Goal: Task Accomplishment & Management: Manage account settings

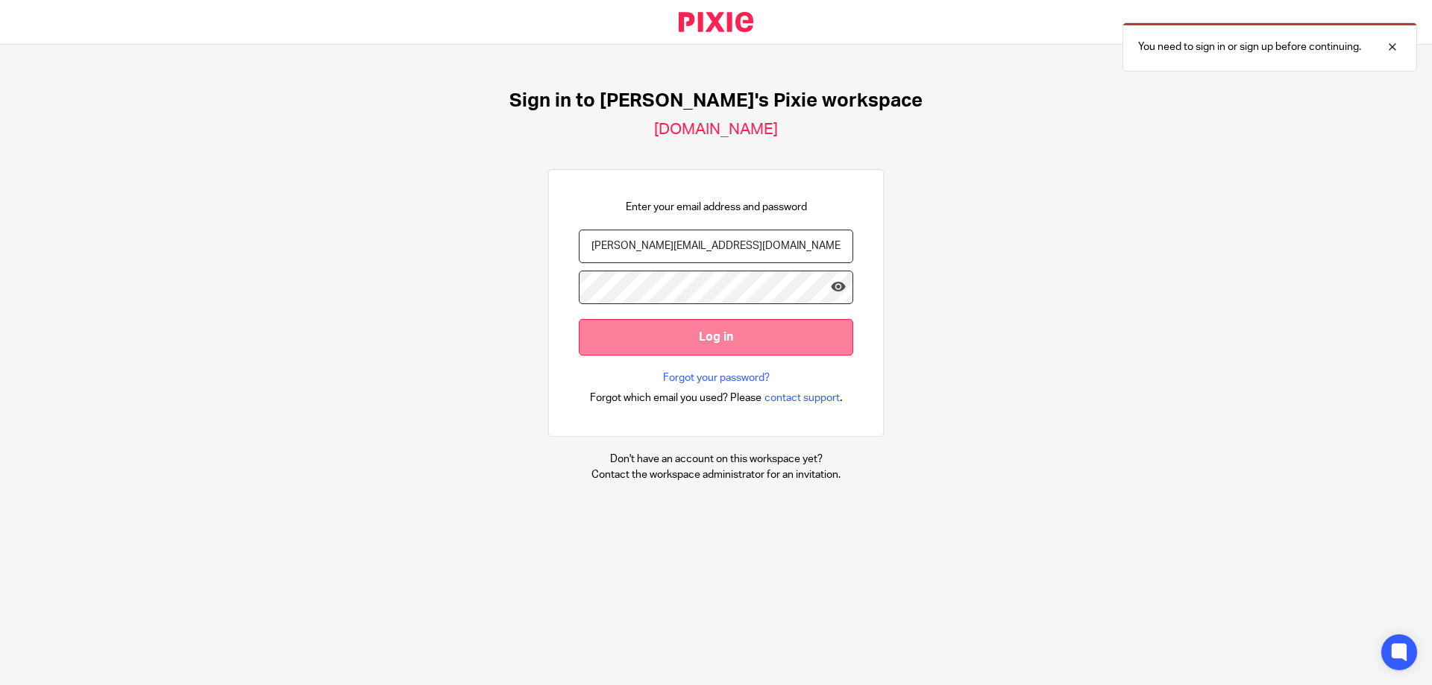
click at [628, 337] on input "Log in" at bounding box center [716, 337] width 274 height 37
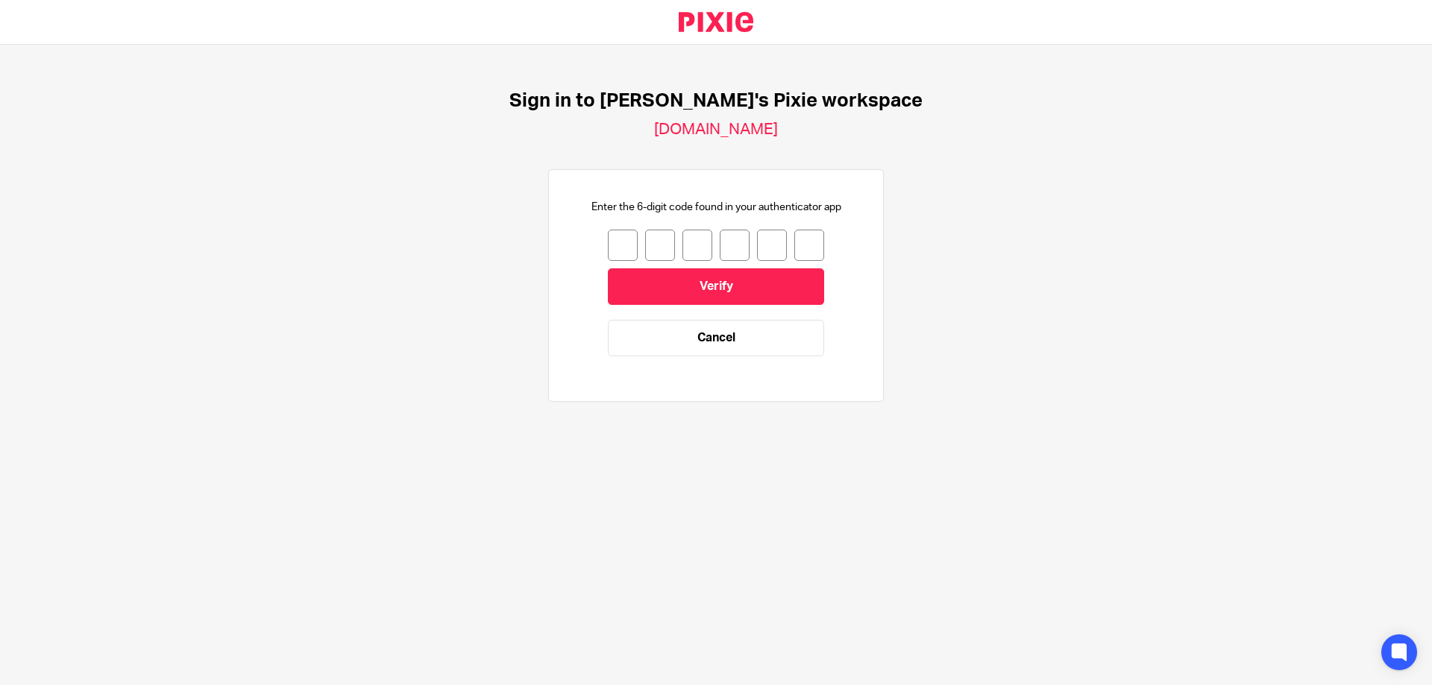
click at [625, 239] on input "number" at bounding box center [623, 245] width 30 height 31
type input "5"
type input "1"
type input "3"
type input "0"
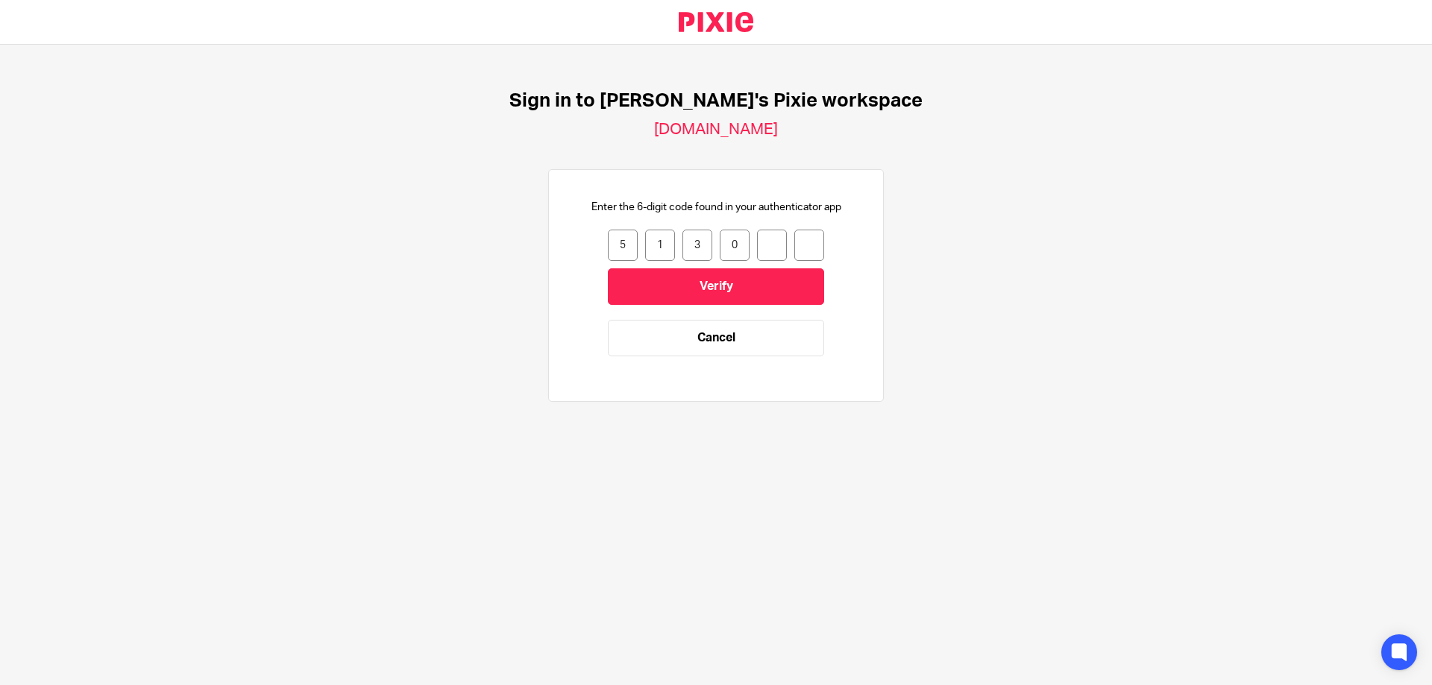
type input "4"
click at [776, 254] on input "4" at bounding box center [772, 245] width 30 height 31
type input "0"
type input "4"
click at [780, 243] on input "4" at bounding box center [772, 245] width 30 height 31
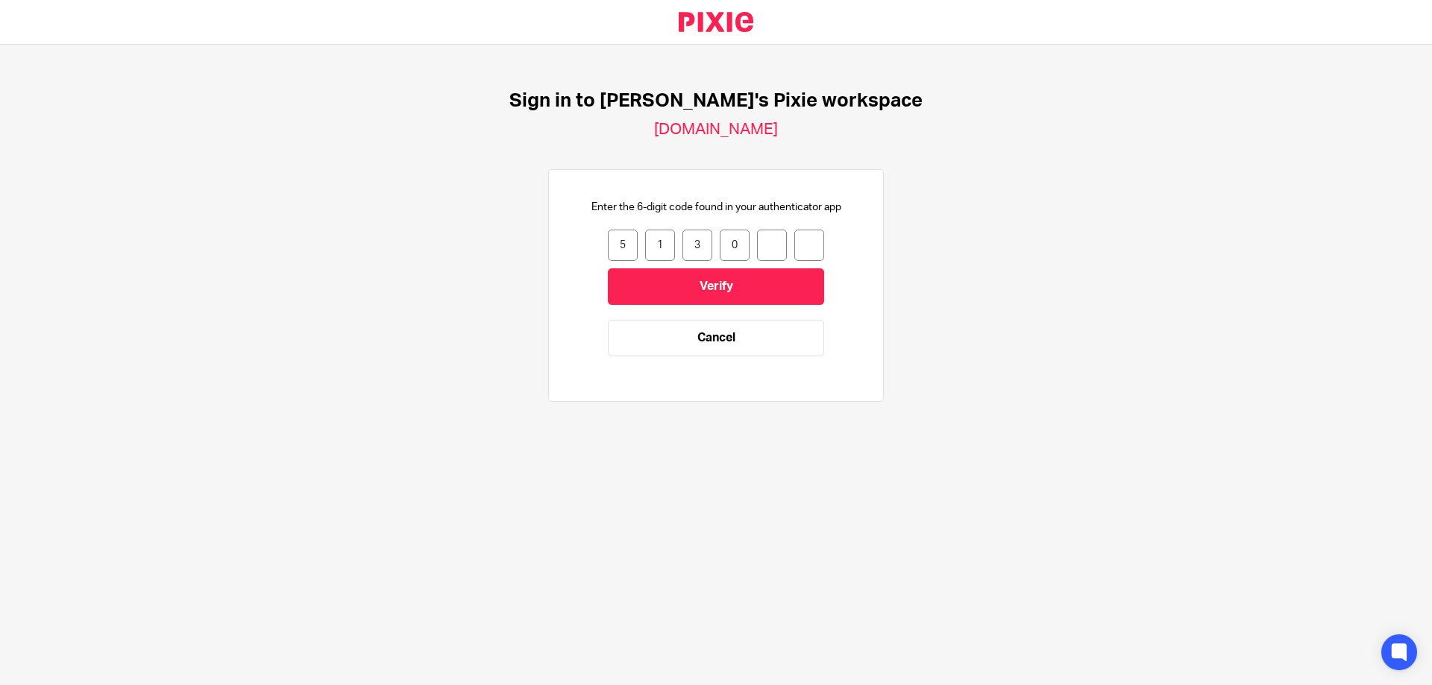
type input "0"
type input "7"
type input "4"
click at [698, 286] on input "Verify" at bounding box center [716, 286] width 216 height 37
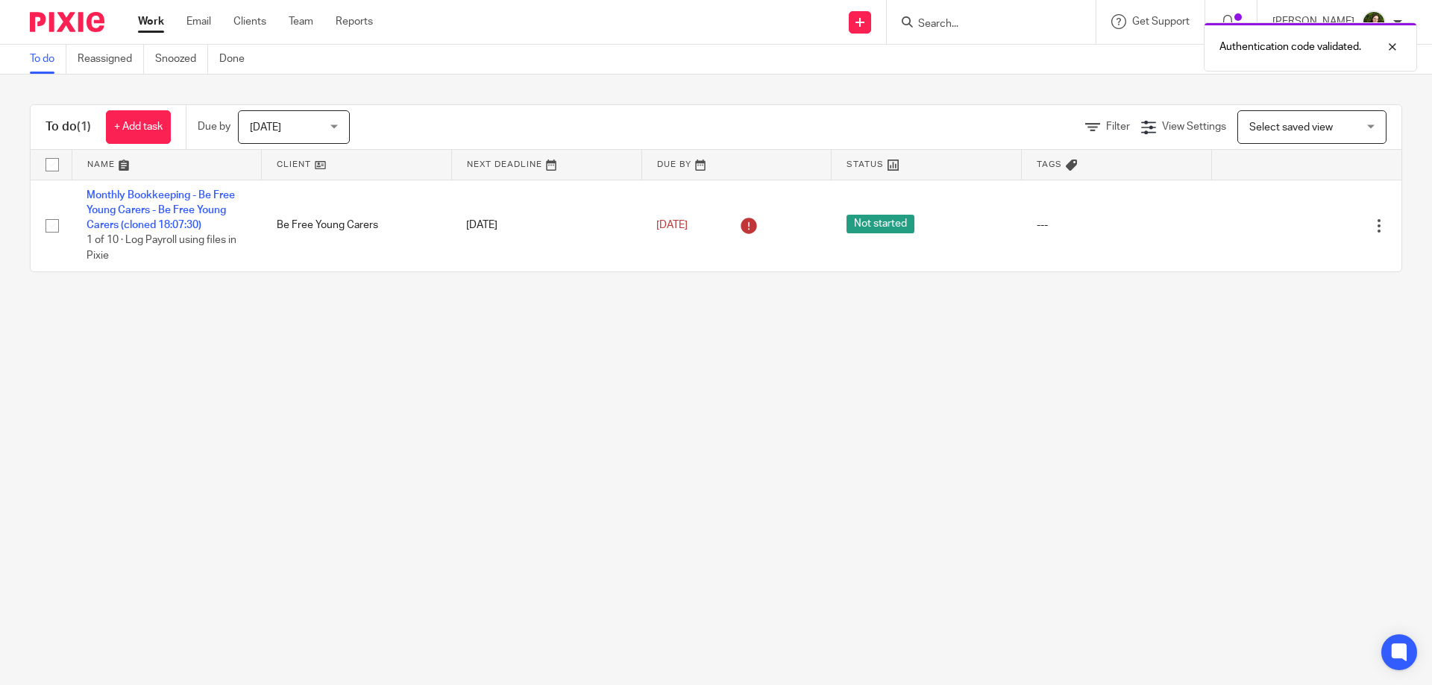
click at [1014, 36] on div "Authentication code validated." at bounding box center [1066, 43] width 701 height 57
click at [1002, 15] on div "Authentication code validated." at bounding box center [1066, 43] width 701 height 57
click at [972, 25] on div "Authentication code validated." at bounding box center [1066, 43] width 701 height 57
click at [975, 18] on input "Search" at bounding box center [983, 24] width 134 height 13
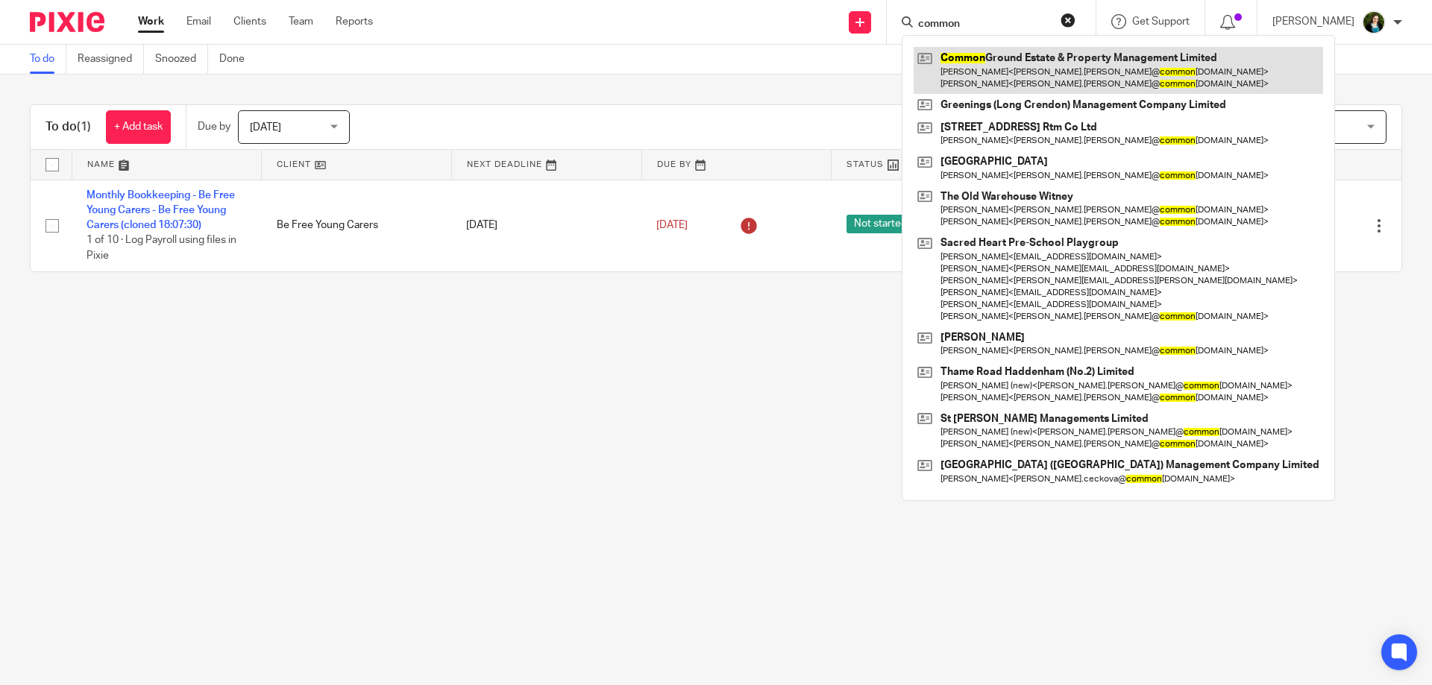
type input "common"
click at [1119, 78] on link at bounding box center [1117, 70] width 409 height 46
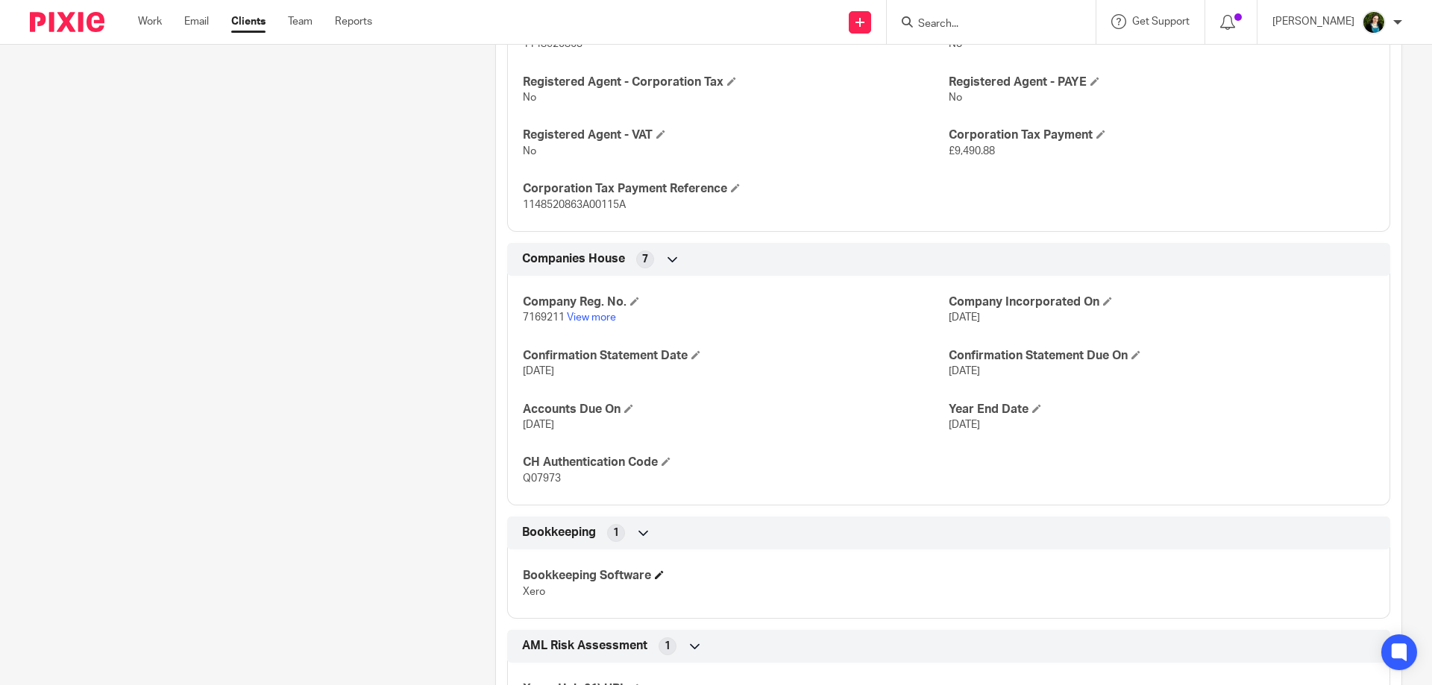
scroll to position [644, 0]
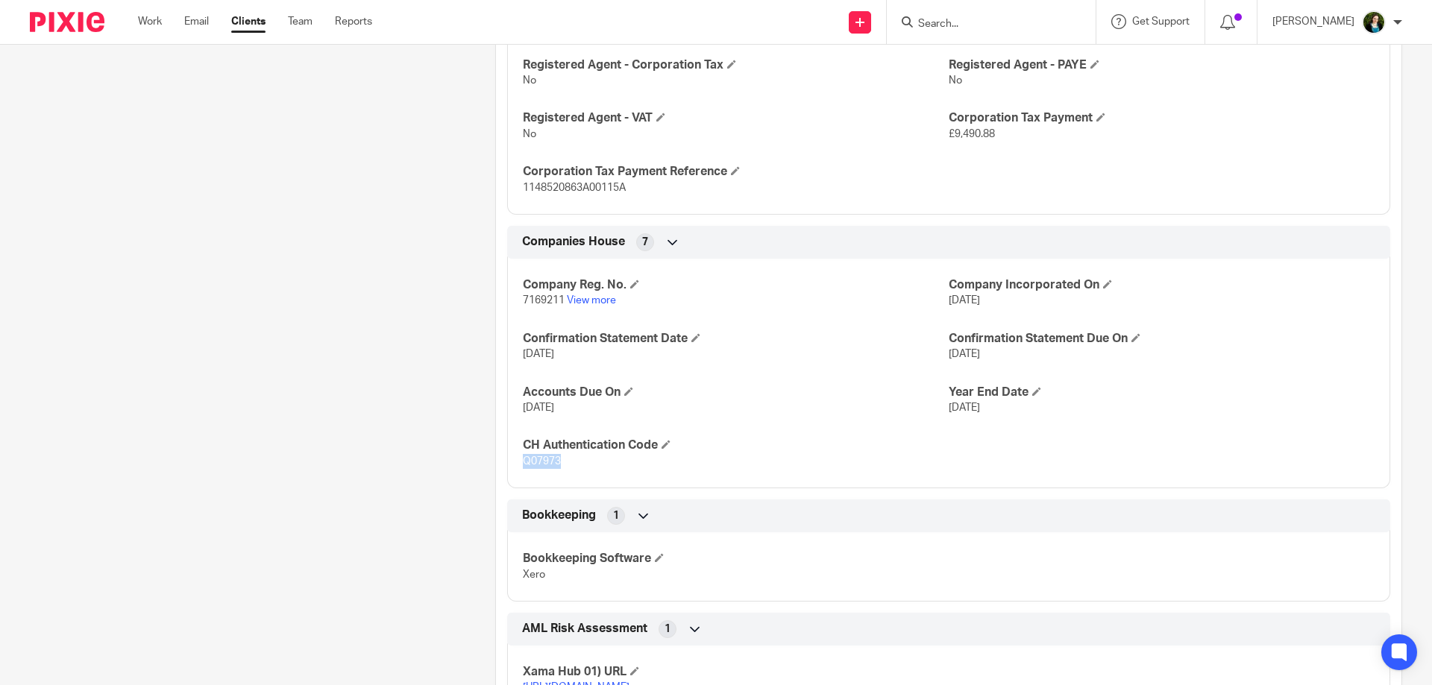
drag, startPoint x: 565, startPoint y: 460, endPoint x: 526, endPoint y: 459, distance: 38.8
click at [526, 459] on p "Q07973" at bounding box center [736, 461] width 426 height 15
copy span "Q07973"
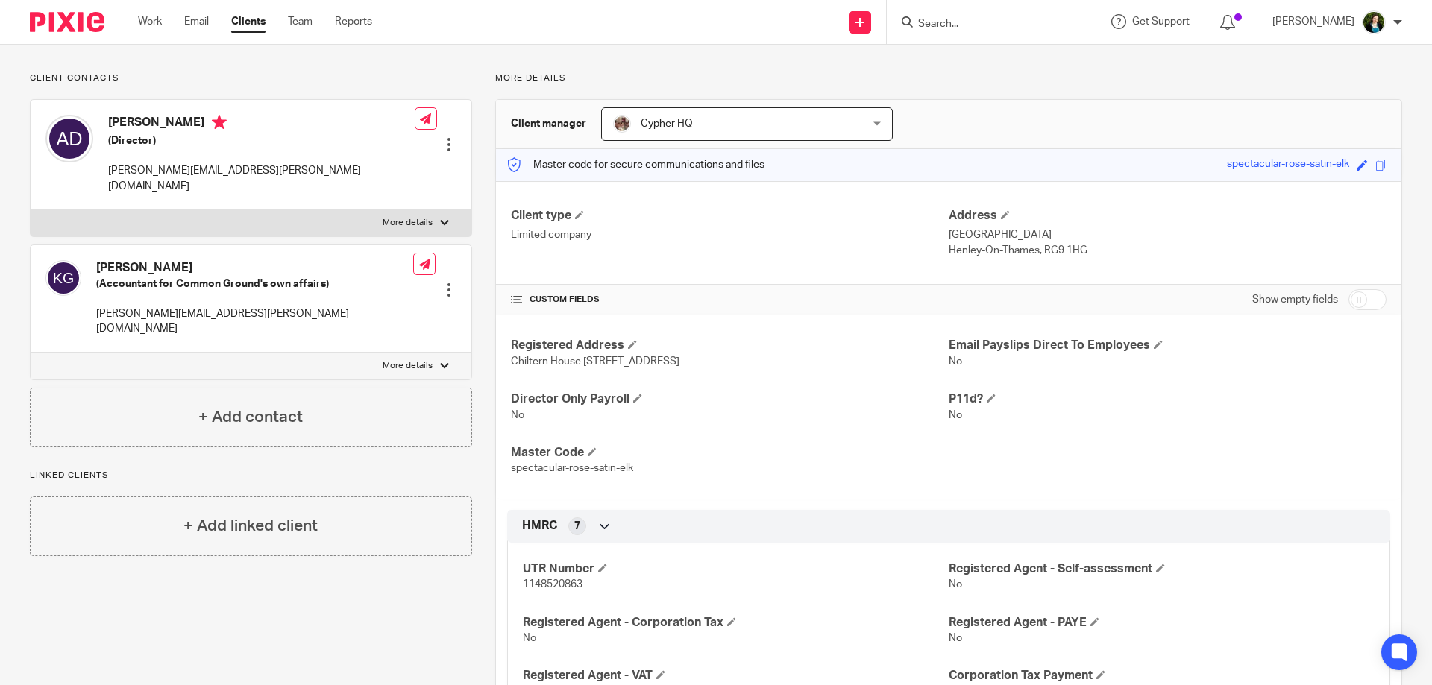
scroll to position [0, 0]
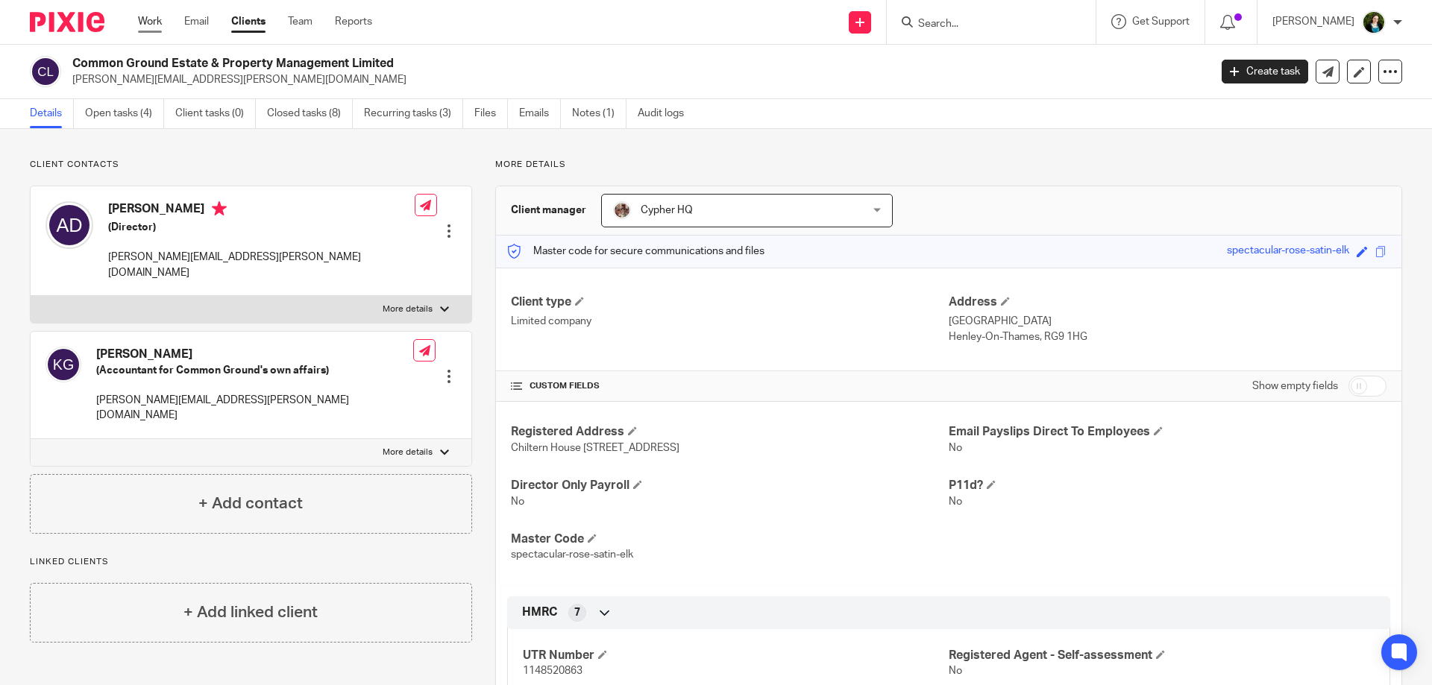
click at [153, 22] on link "Work" at bounding box center [150, 21] width 24 height 15
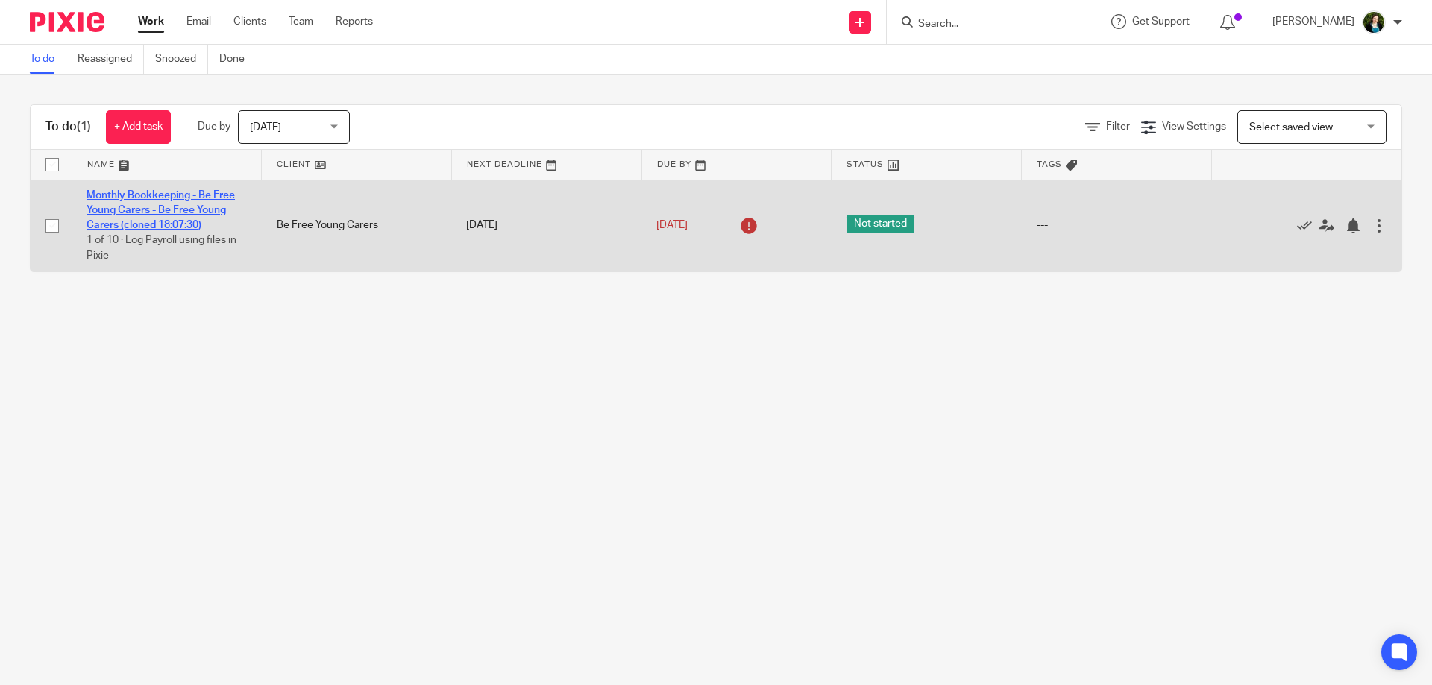
click at [174, 207] on link "Monthly Bookkeeping - Be Free Young Carers - Be Free Young Carers (cloned 18:07…" at bounding box center [160, 210] width 148 height 41
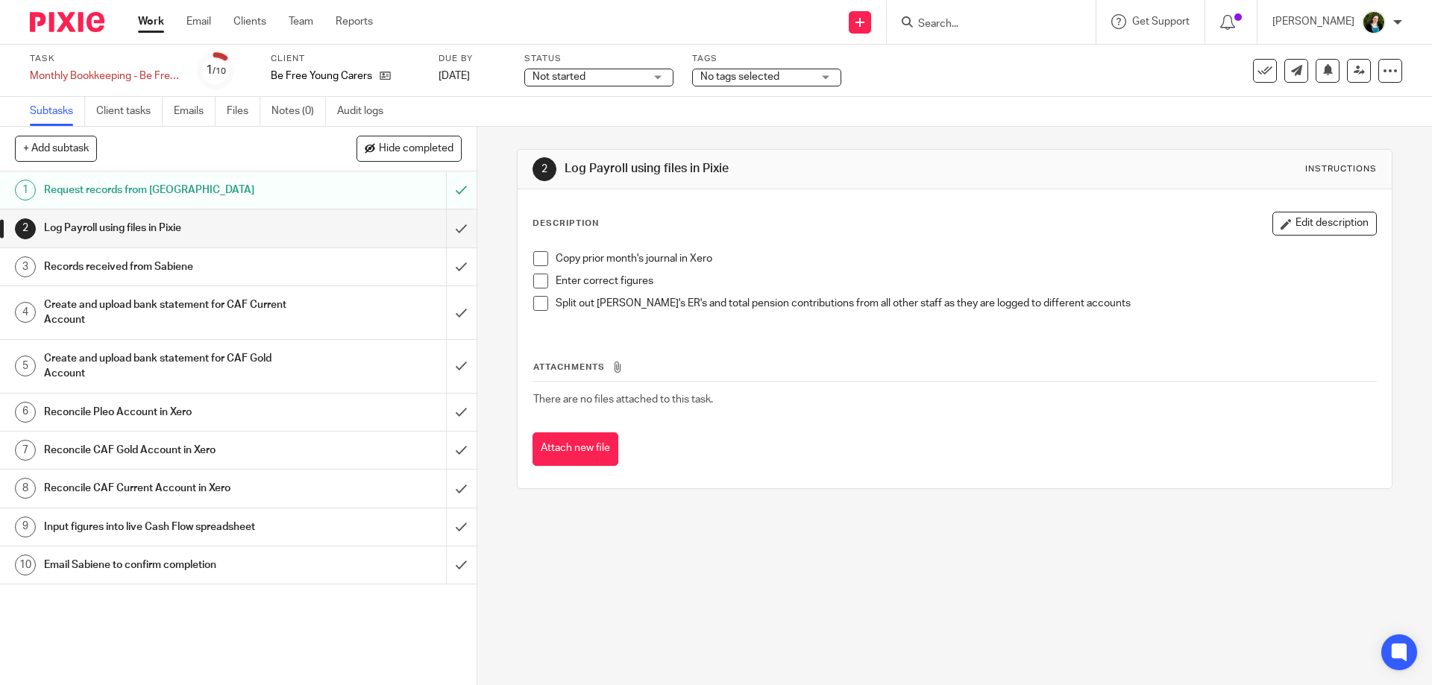
click at [542, 259] on span at bounding box center [540, 258] width 15 height 15
click at [547, 281] on span at bounding box center [540, 281] width 15 height 15
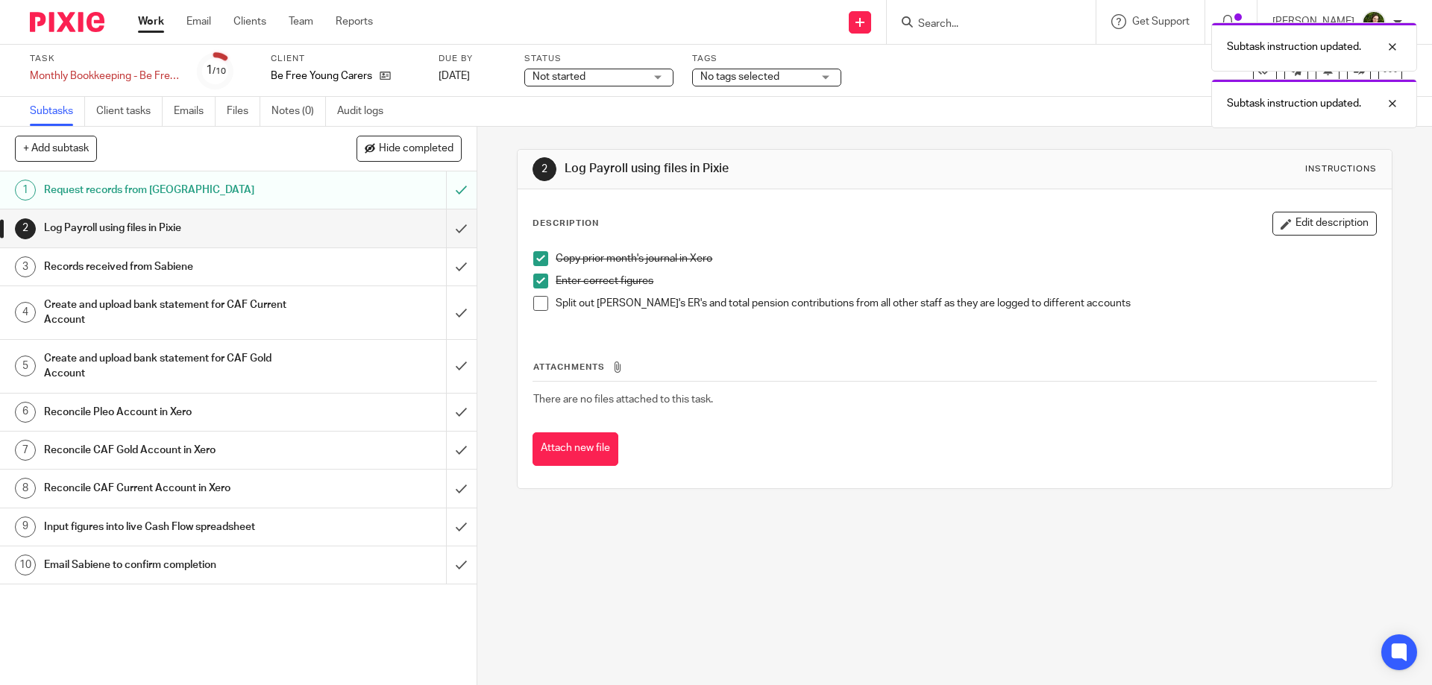
click at [539, 305] on span at bounding box center [540, 303] width 15 height 15
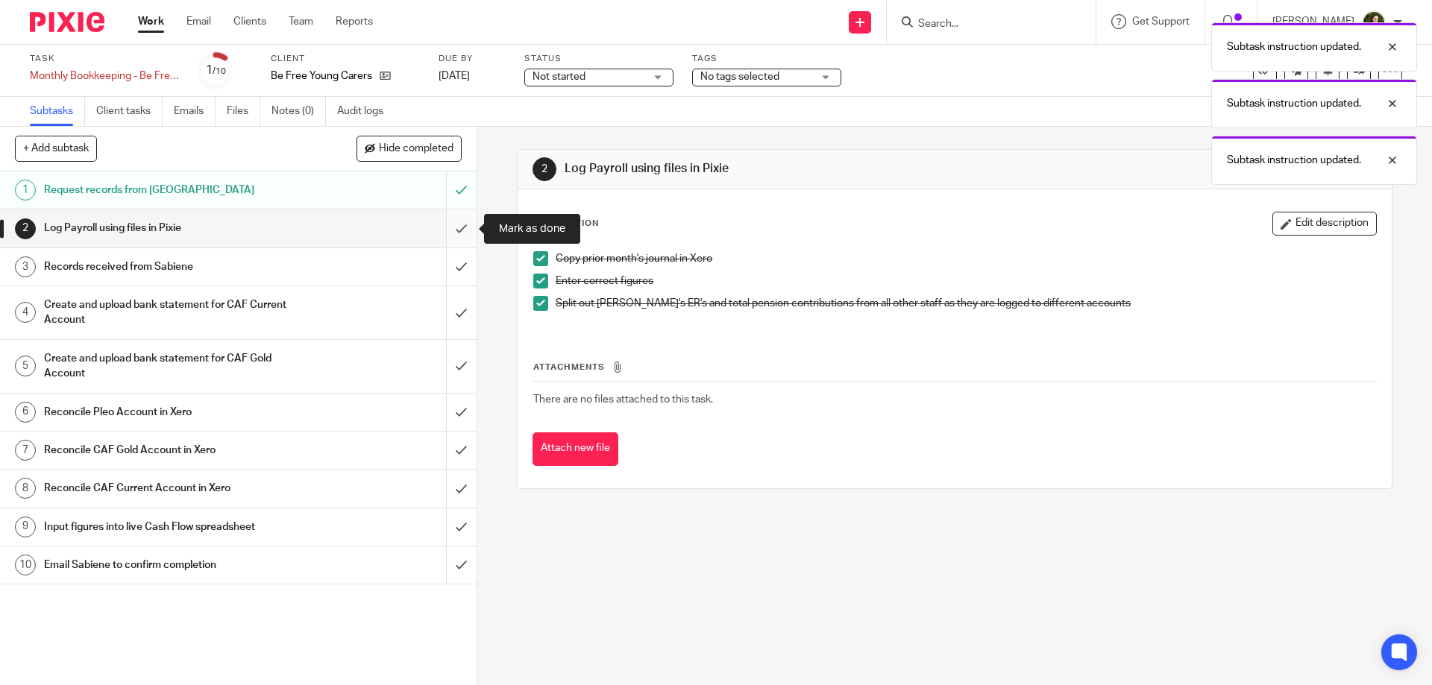
click at [460, 235] on input "submit" at bounding box center [238, 228] width 476 height 37
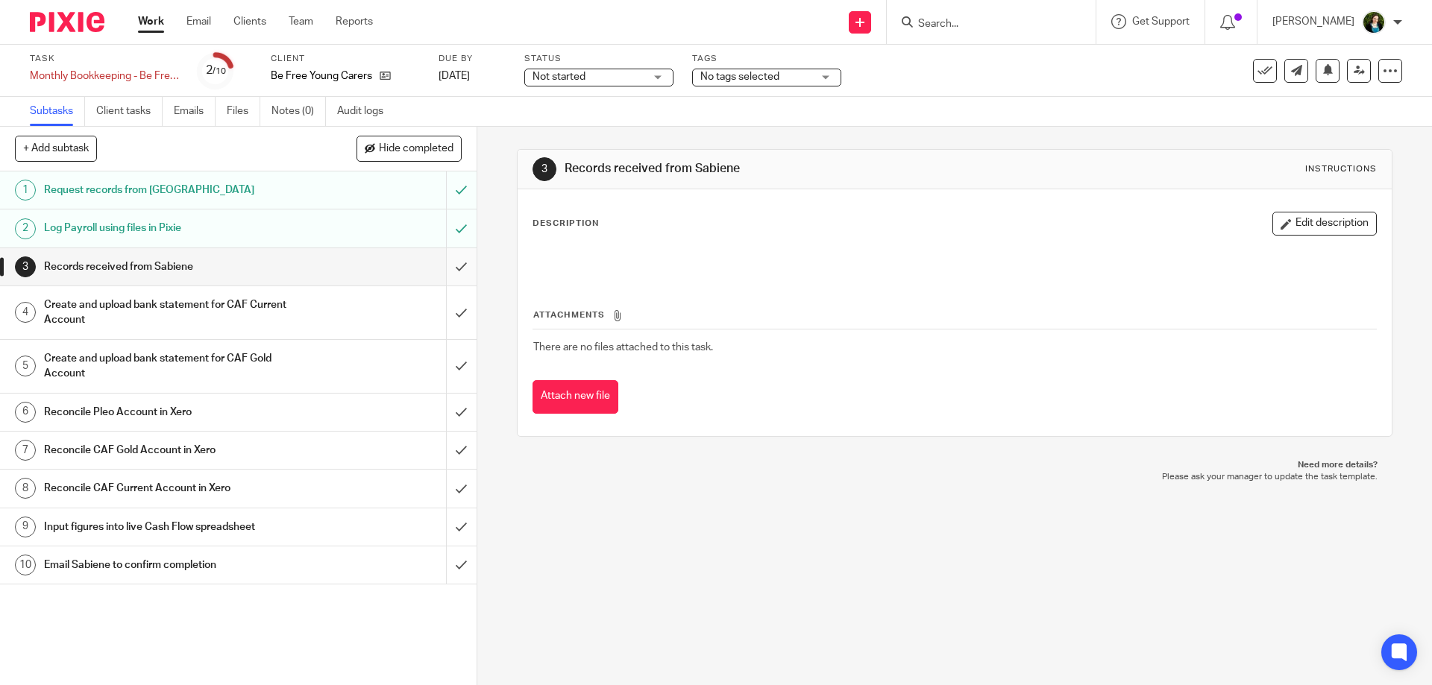
click at [462, 275] on input "submit" at bounding box center [238, 266] width 476 height 37
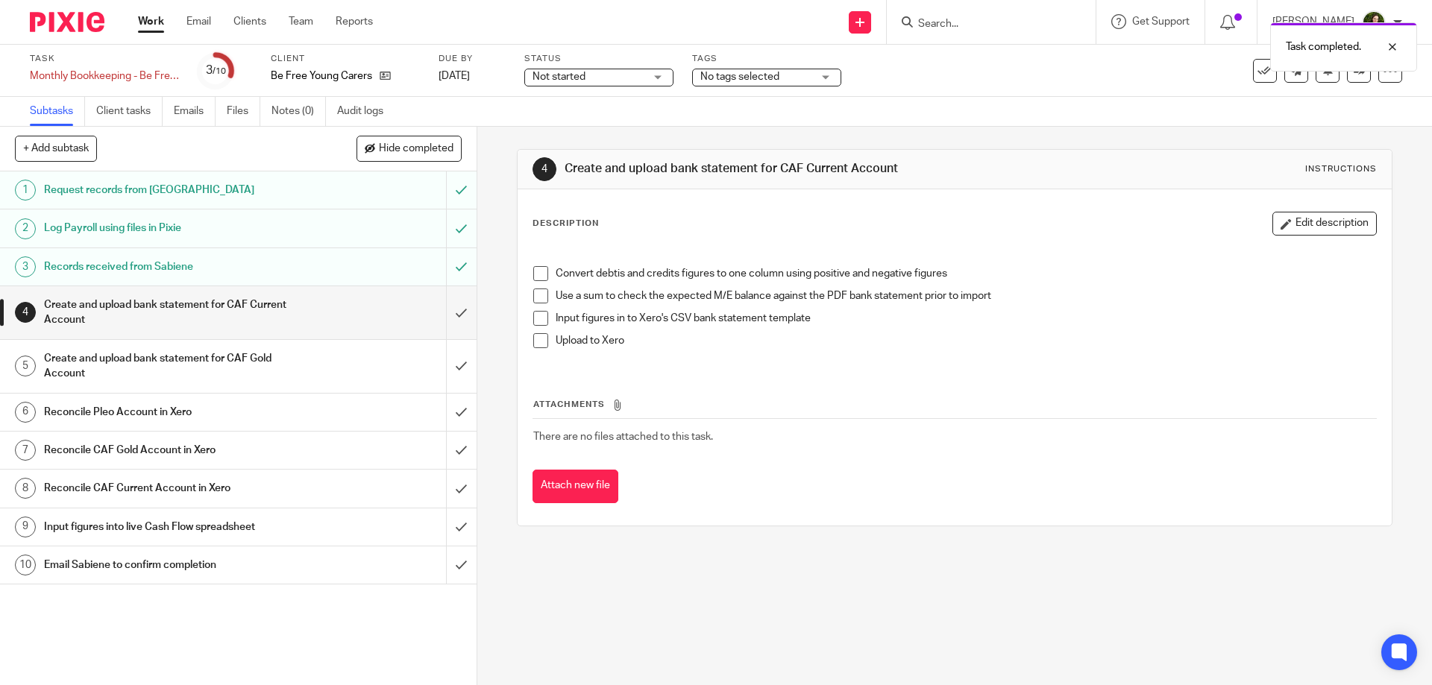
click at [535, 272] on span at bounding box center [540, 273] width 15 height 15
click at [535, 296] on span at bounding box center [540, 296] width 15 height 15
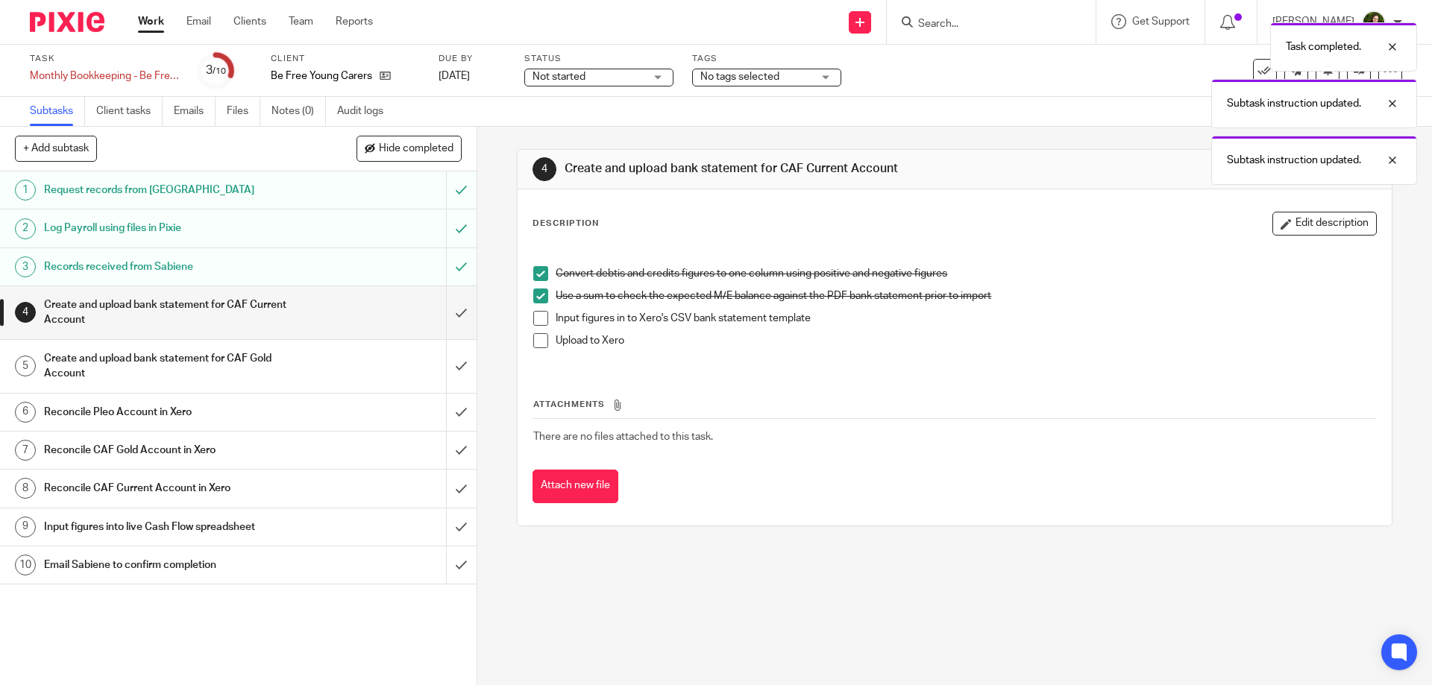
click at [536, 324] on span at bounding box center [540, 318] width 15 height 15
click at [536, 333] on li "Input figures in to Xero's CSV bank statement template" at bounding box center [954, 322] width 842 height 22
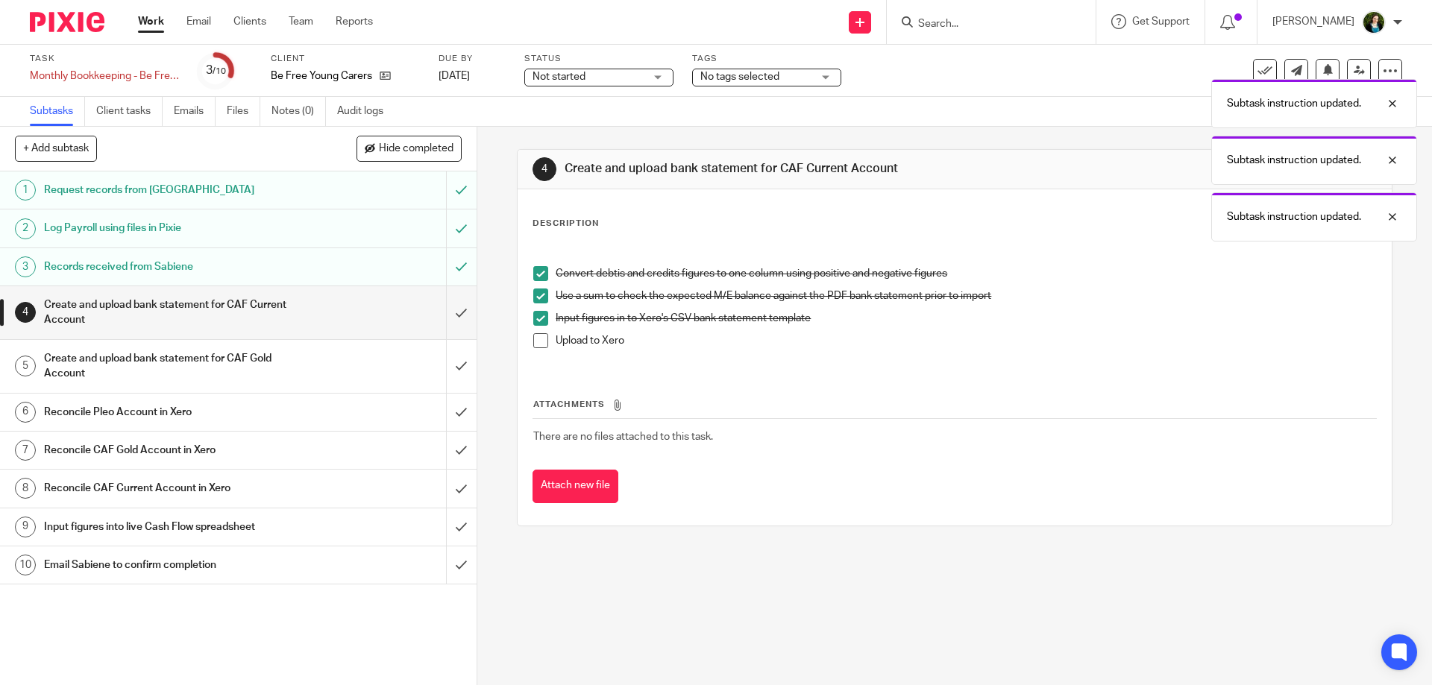
click at [544, 341] on span at bounding box center [540, 340] width 15 height 15
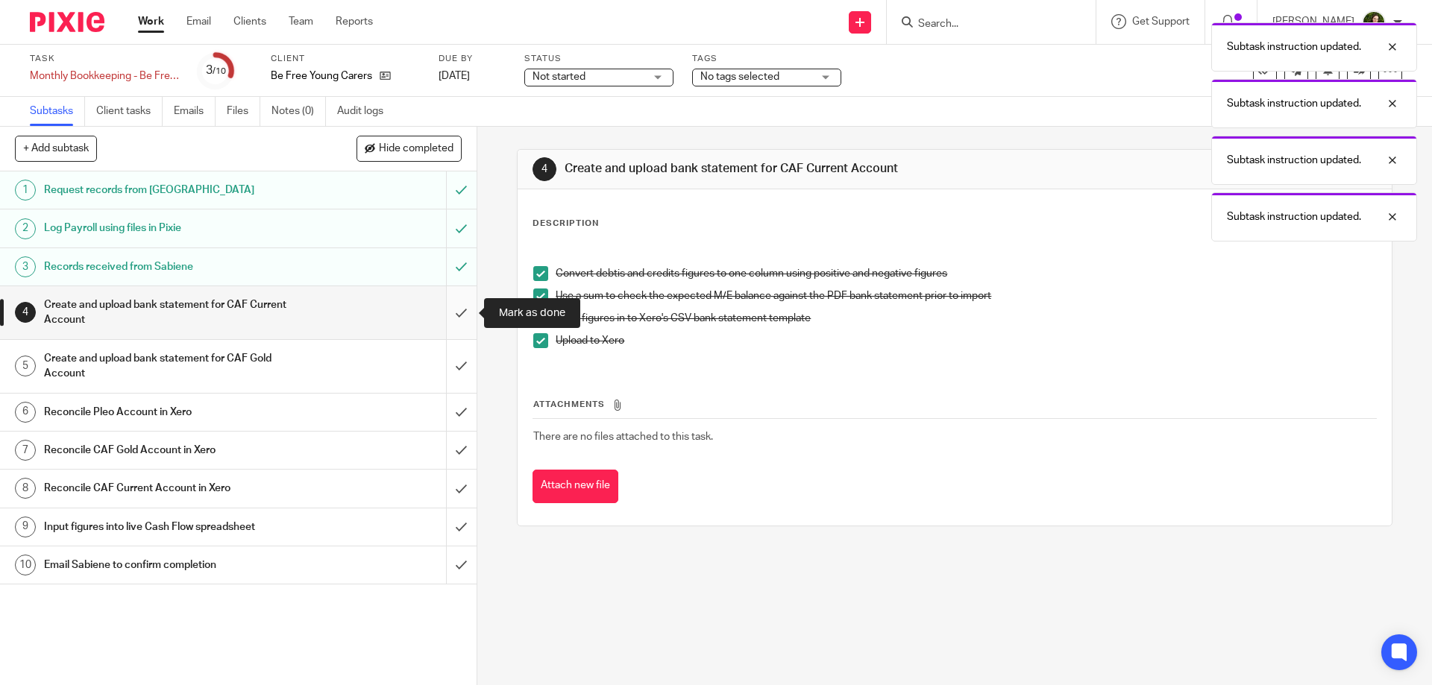
click at [465, 311] on input "submit" at bounding box center [238, 312] width 476 height 53
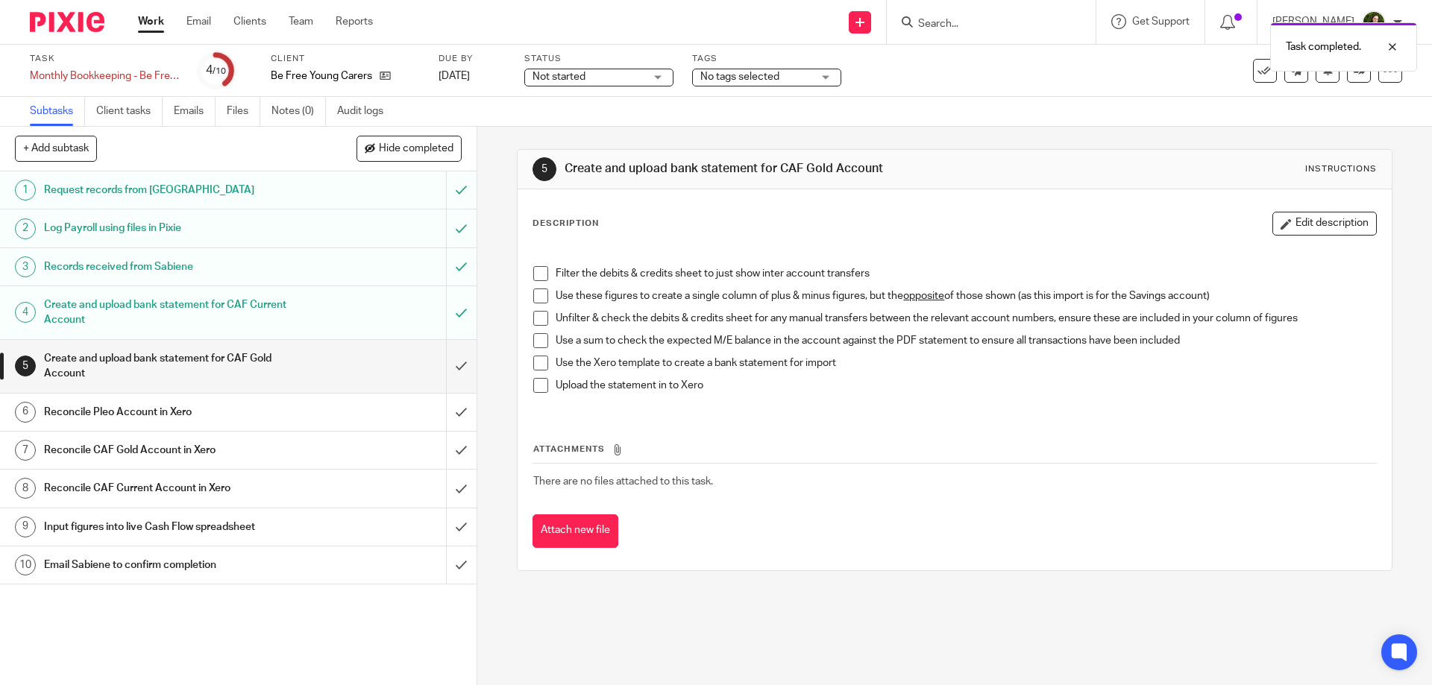
click at [535, 272] on span at bounding box center [540, 273] width 15 height 15
click at [545, 292] on span at bounding box center [540, 296] width 15 height 15
click at [545, 323] on span at bounding box center [540, 318] width 15 height 15
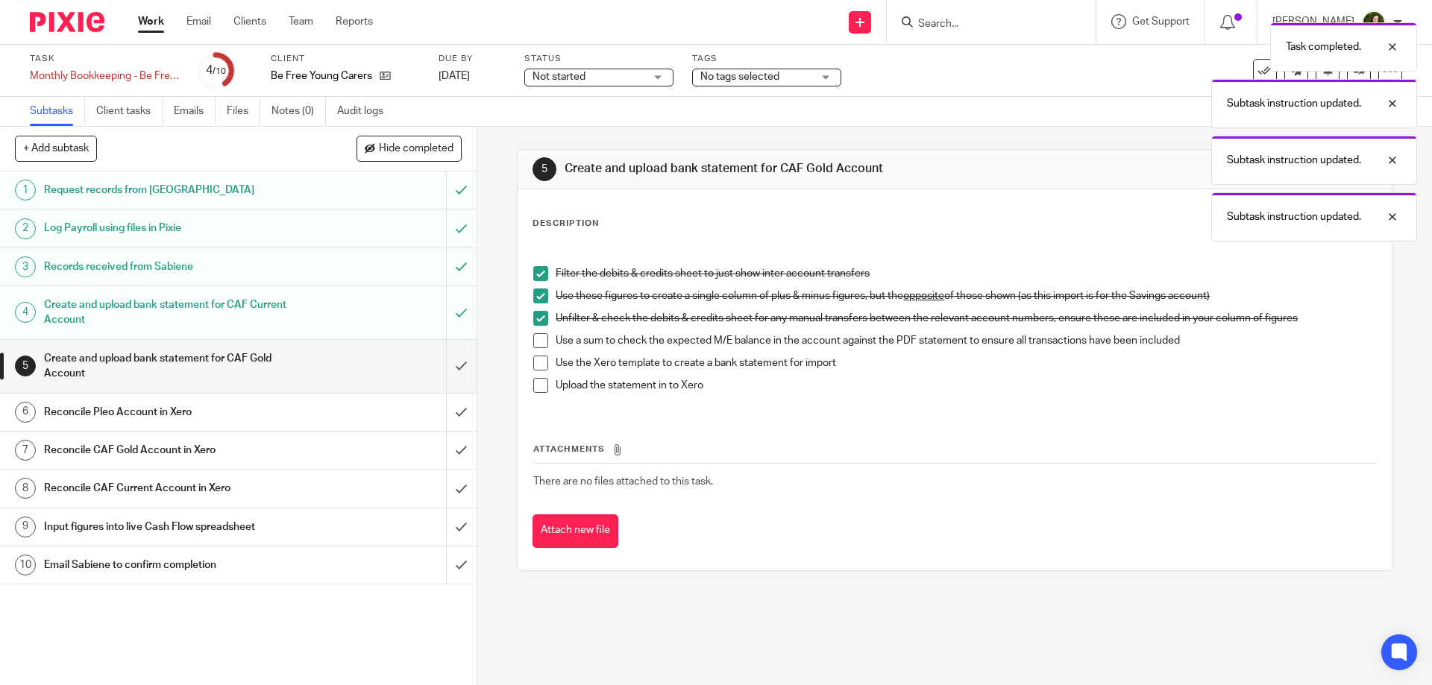
click at [542, 341] on span at bounding box center [540, 340] width 15 height 15
click at [542, 362] on span at bounding box center [540, 363] width 15 height 15
click at [539, 384] on span at bounding box center [540, 385] width 15 height 15
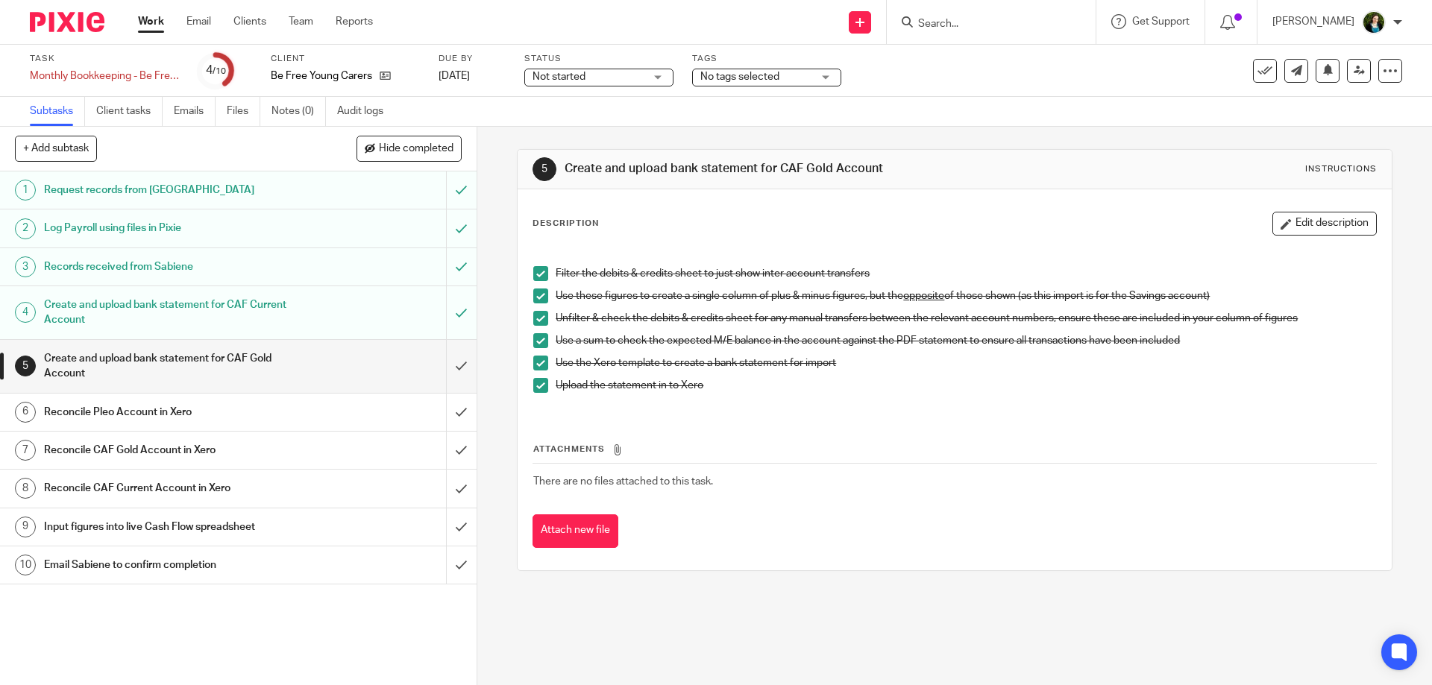
click at [946, 18] on input "Search" at bounding box center [983, 24] width 134 height 13
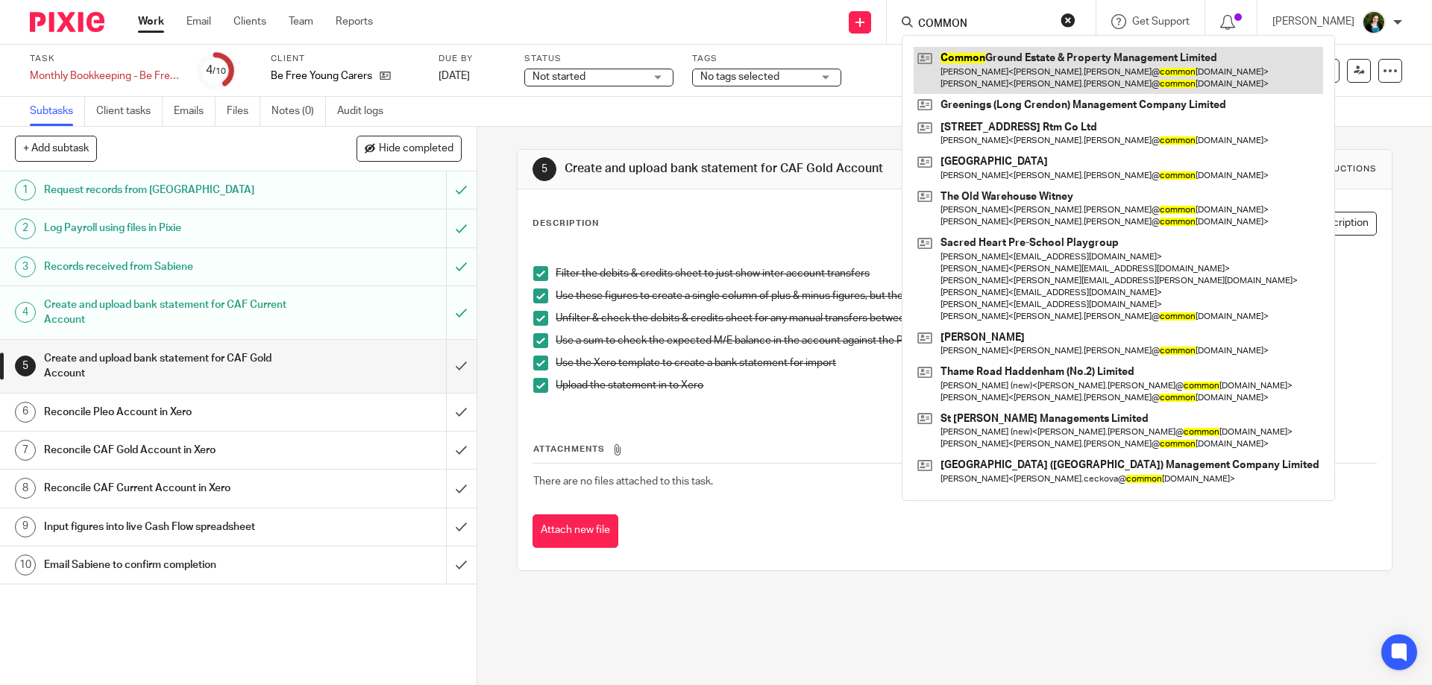
type input "COMMON"
click at [1176, 74] on link at bounding box center [1117, 70] width 409 height 46
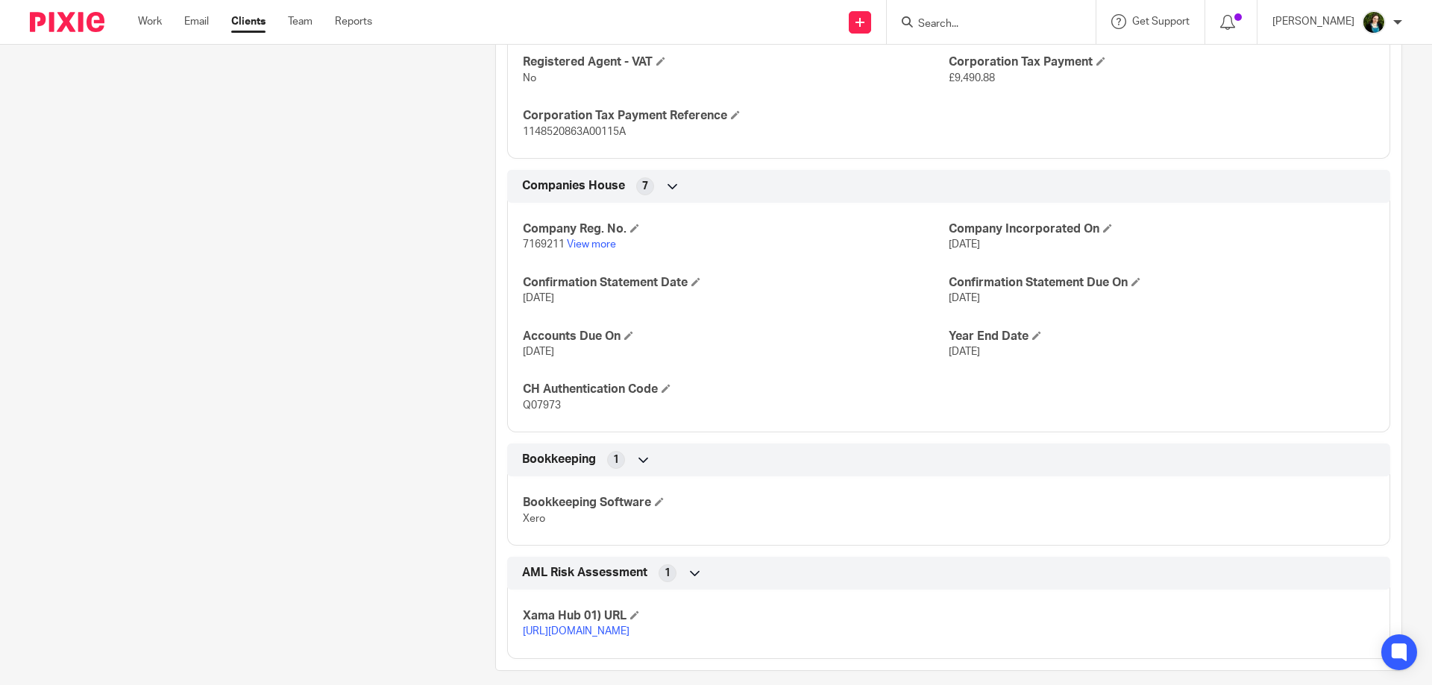
scroll to position [716, 0]
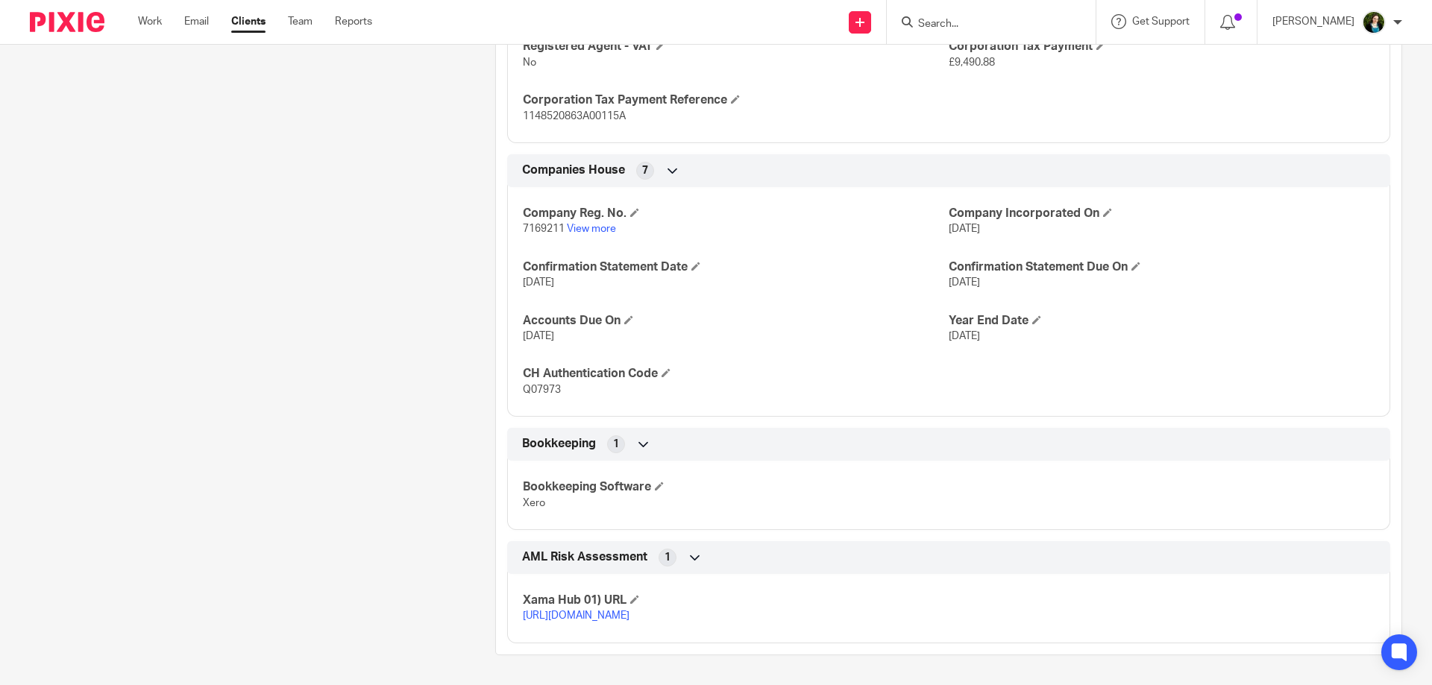
click at [368, 397] on div "Client contacts Alan Draper (Director) alan.draper@commonground.uk.com Edit con…" at bounding box center [239, 49] width 465 height 1212
drag, startPoint x: 560, startPoint y: 391, endPoint x: 526, endPoint y: 388, distance: 34.4
click at [526, 388] on span "Q07973" at bounding box center [542, 390] width 38 height 10
copy span "Q07973"
click at [391, 428] on div "Client contacts Alan Draper (Director) alan.draper@commonground.uk.com Edit con…" at bounding box center [239, 49] width 465 height 1212
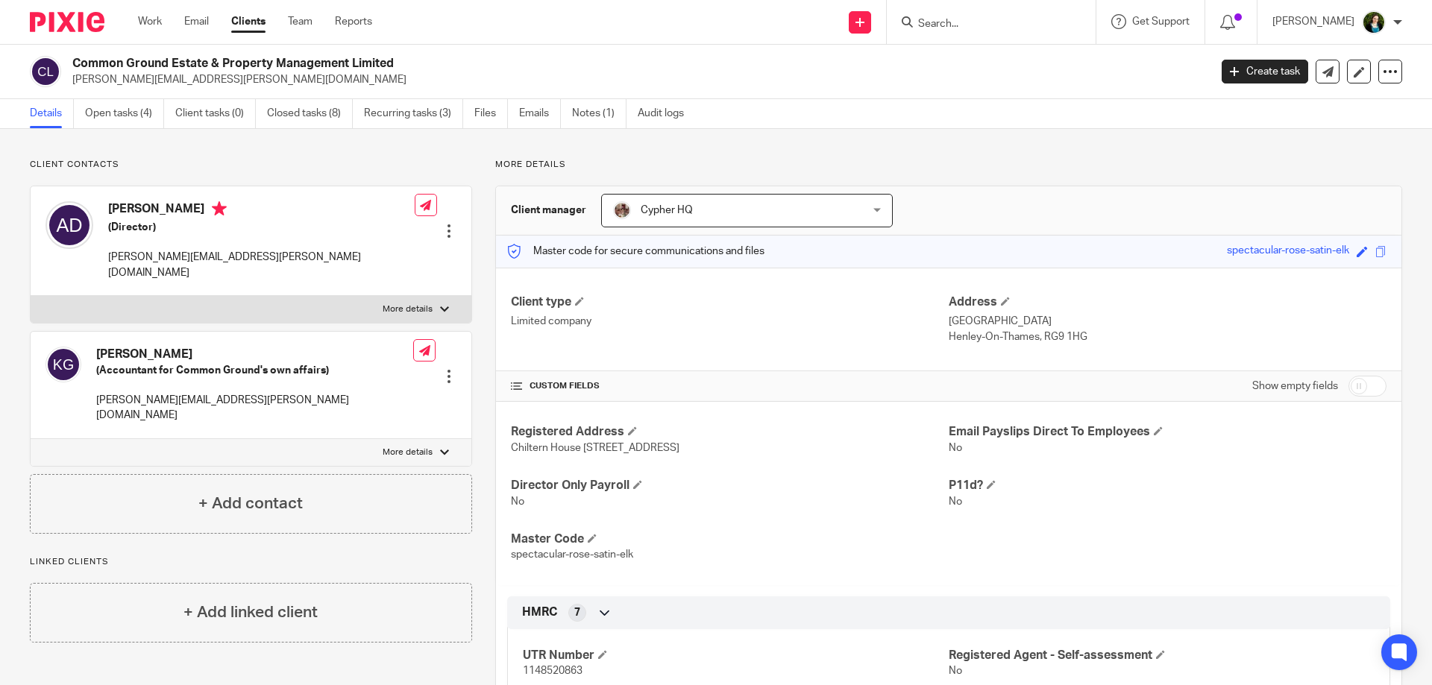
scroll to position [143, 0]
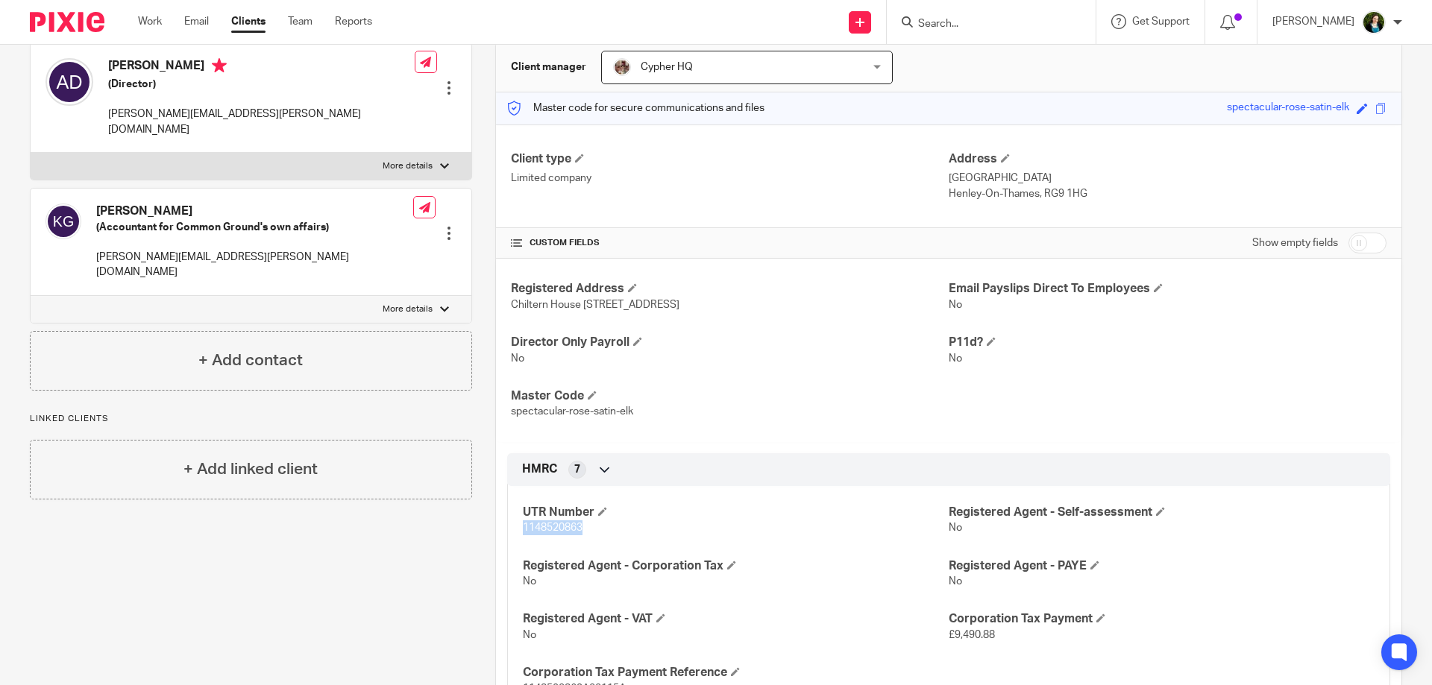
drag, startPoint x: 593, startPoint y: 528, endPoint x: 524, endPoint y: 529, distance: 68.6
click at [524, 529] on p "1148520863" at bounding box center [736, 527] width 426 height 15
copy span "1148520863"
click at [421, 553] on div "Client contacts Alan Draper (Director) alan.draper@commonground.uk.com Edit con…" at bounding box center [239, 622] width 465 height 1212
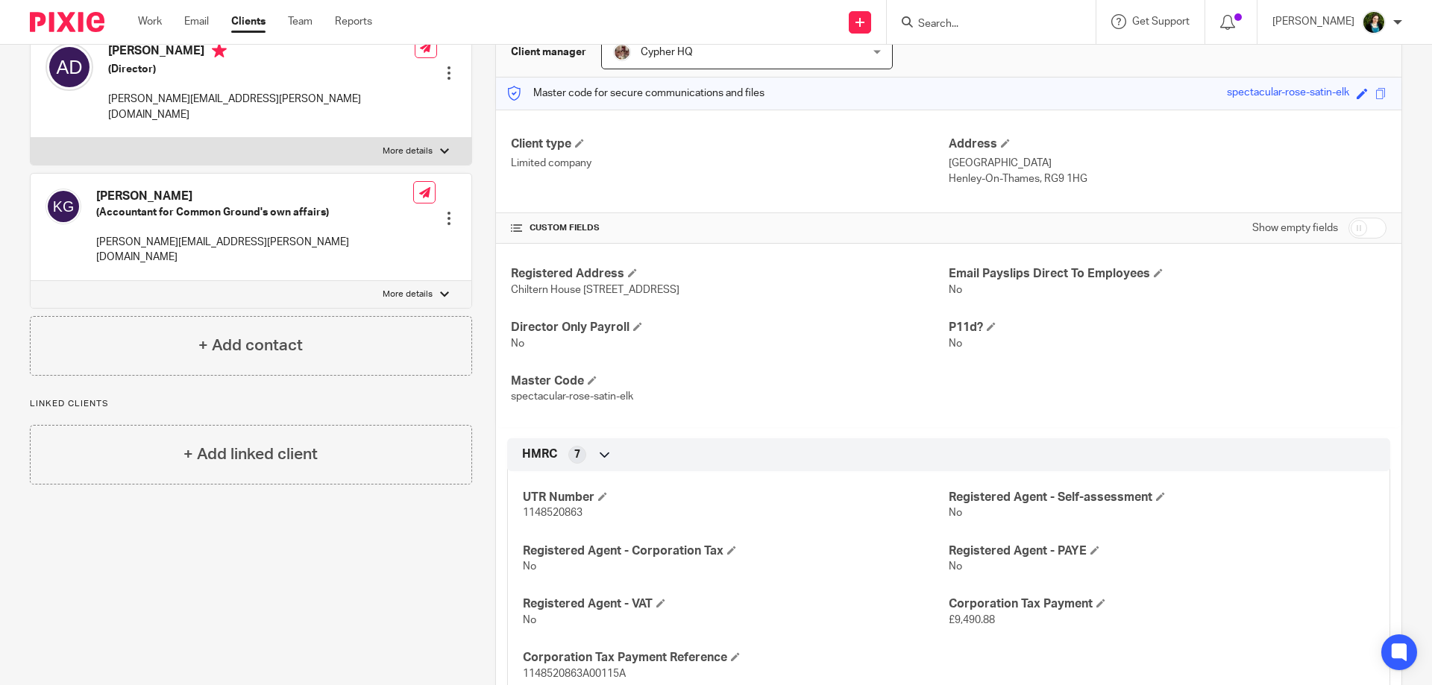
scroll to position [0, 0]
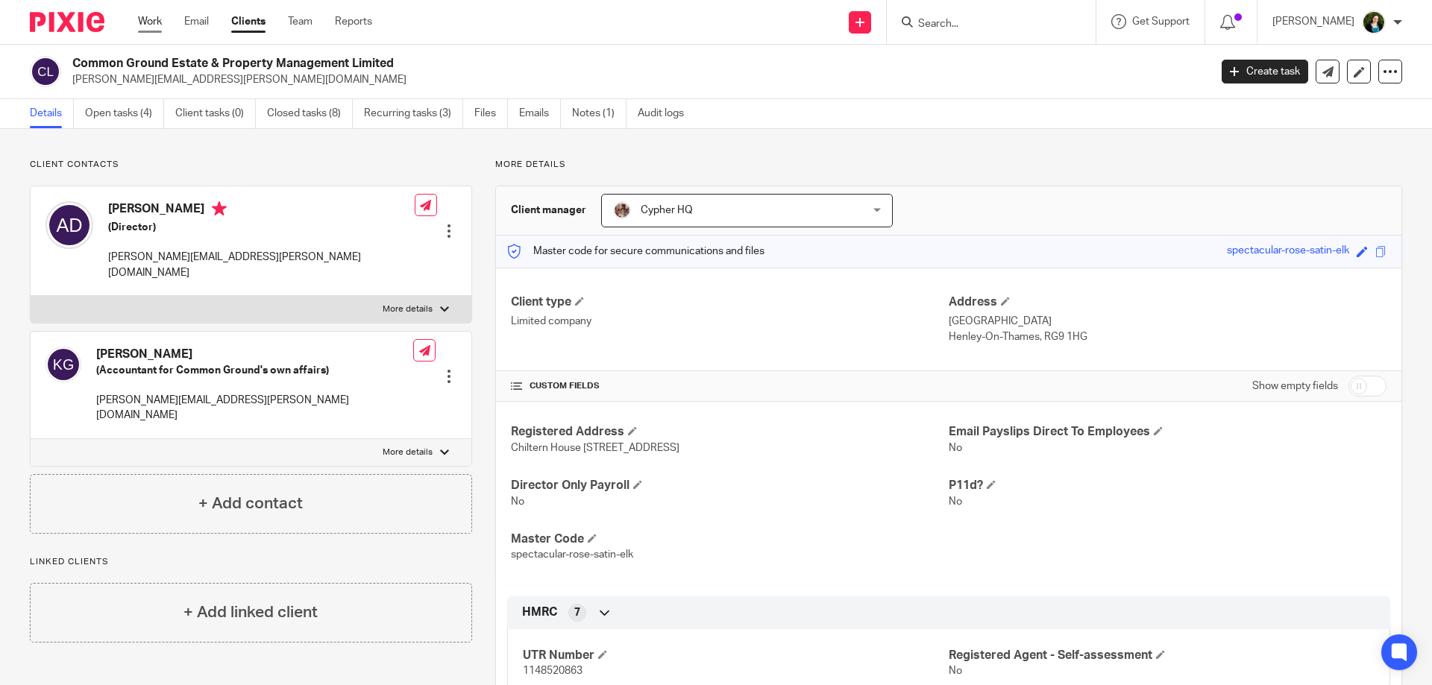
click at [160, 18] on link "Work" at bounding box center [150, 21] width 24 height 15
